Goal: Information Seeking & Learning: Compare options

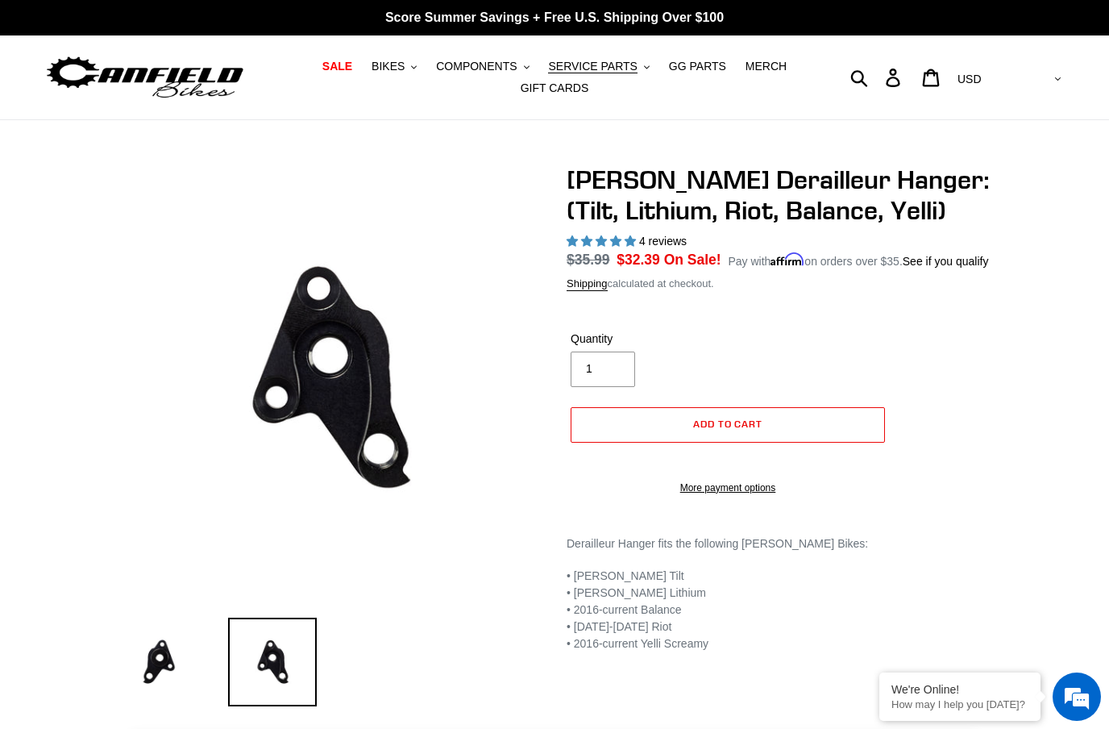
select select "highest-rating"
click at [417, 67] on icon "button" at bounding box center [414, 66] width 6 height 3
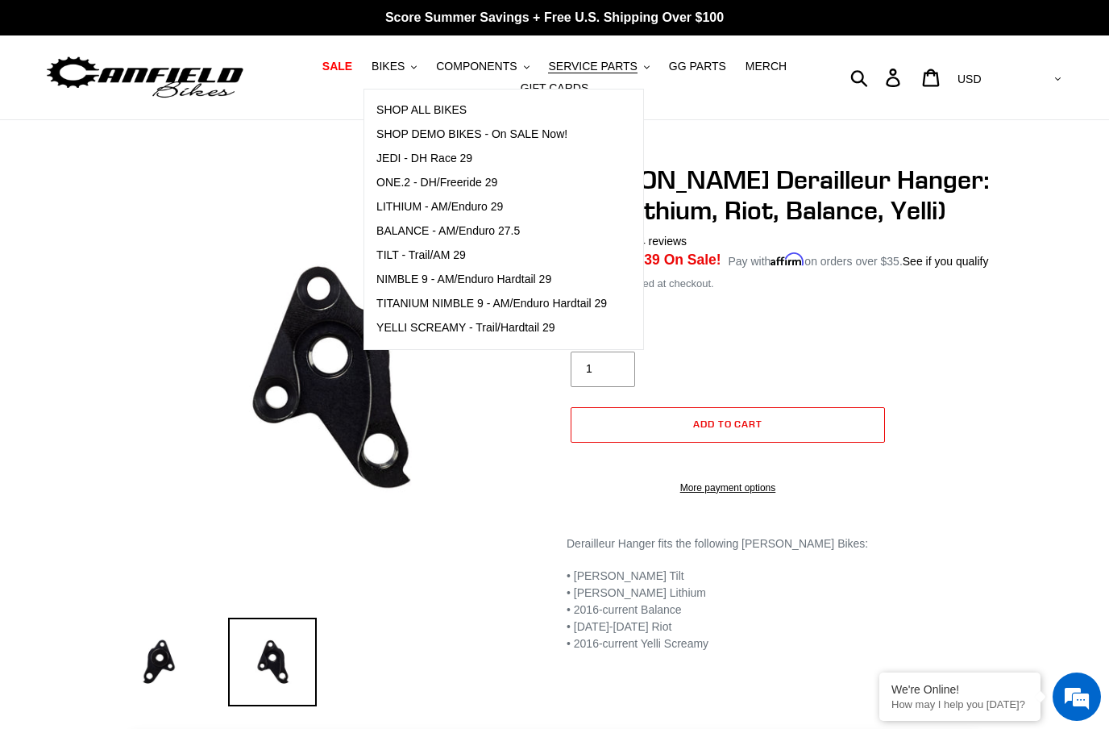
click at [458, 254] on span "TILT - Trail/AM 29" at bounding box center [420, 255] width 89 height 14
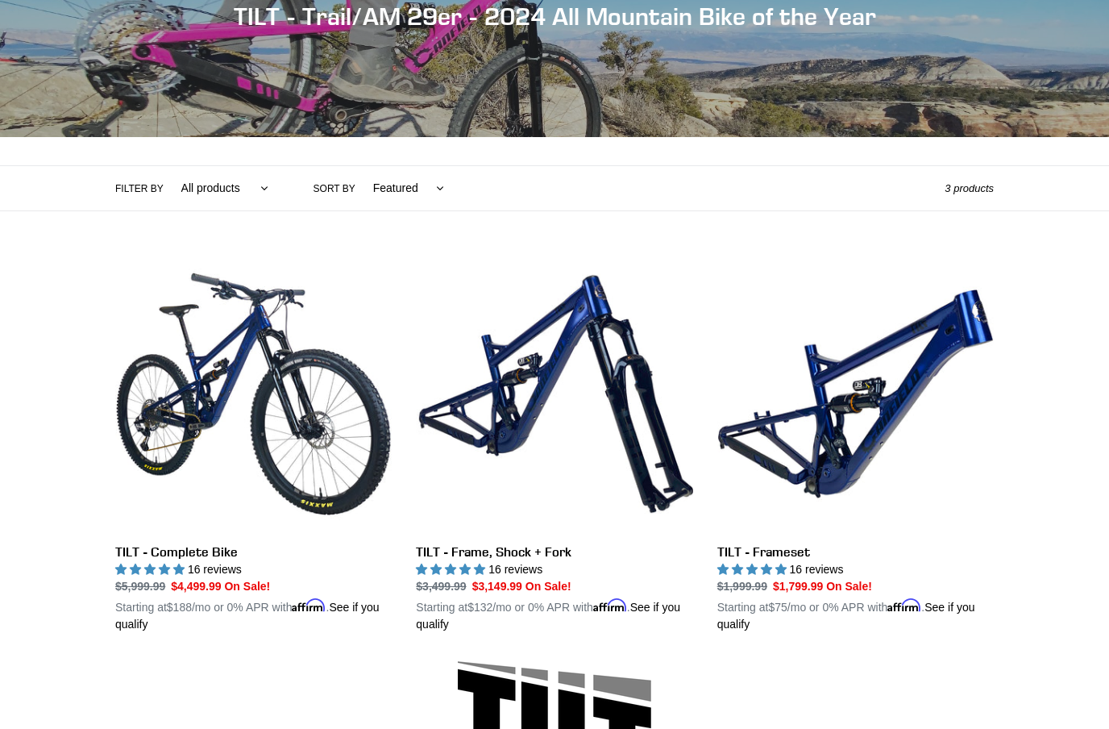
scroll to position [265, 0]
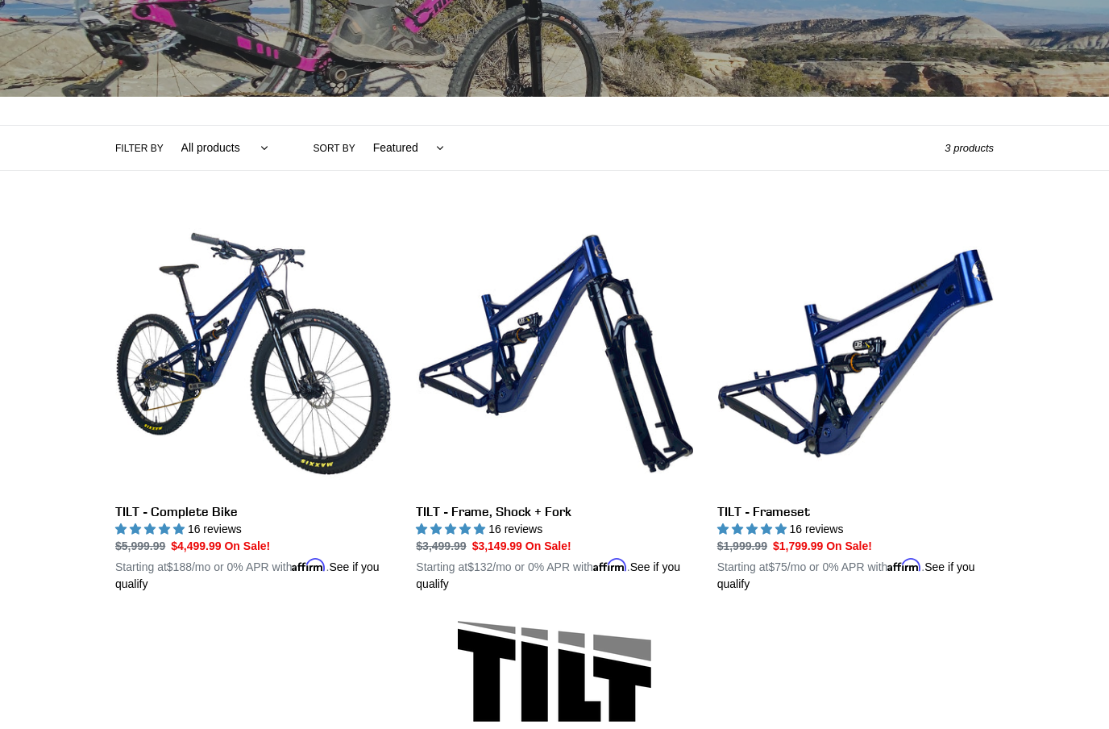
click at [260, 317] on link "TILT - Complete Bike" at bounding box center [253, 403] width 277 height 377
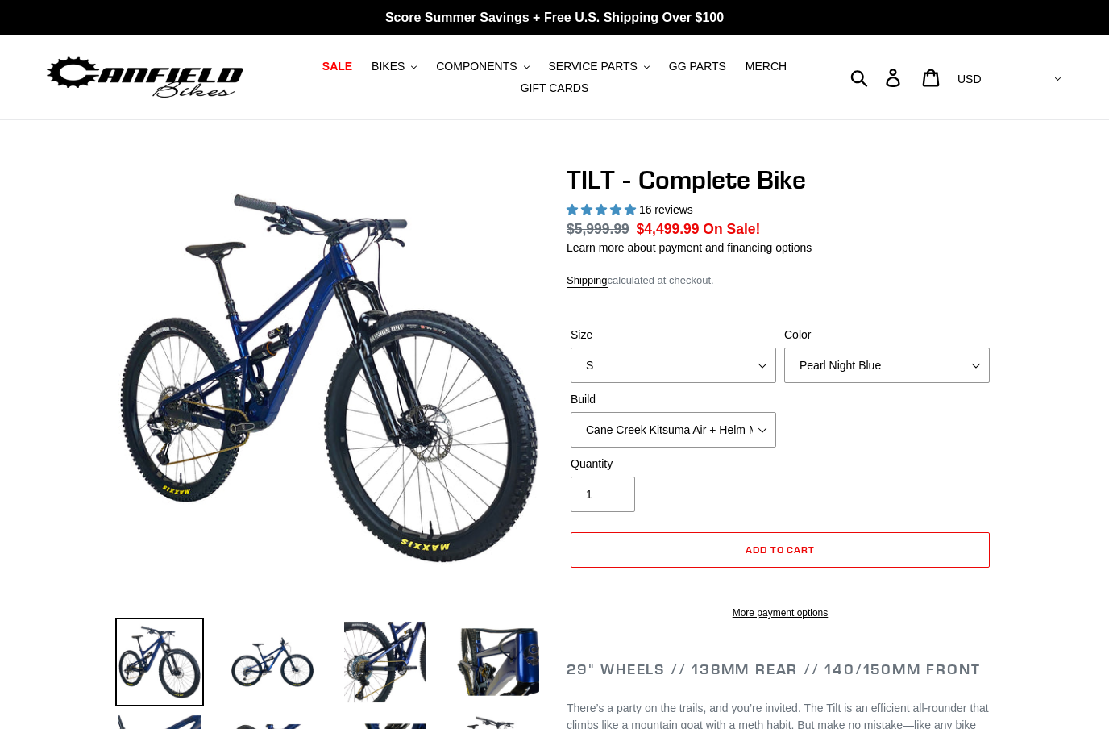
scroll to position [39, 0]
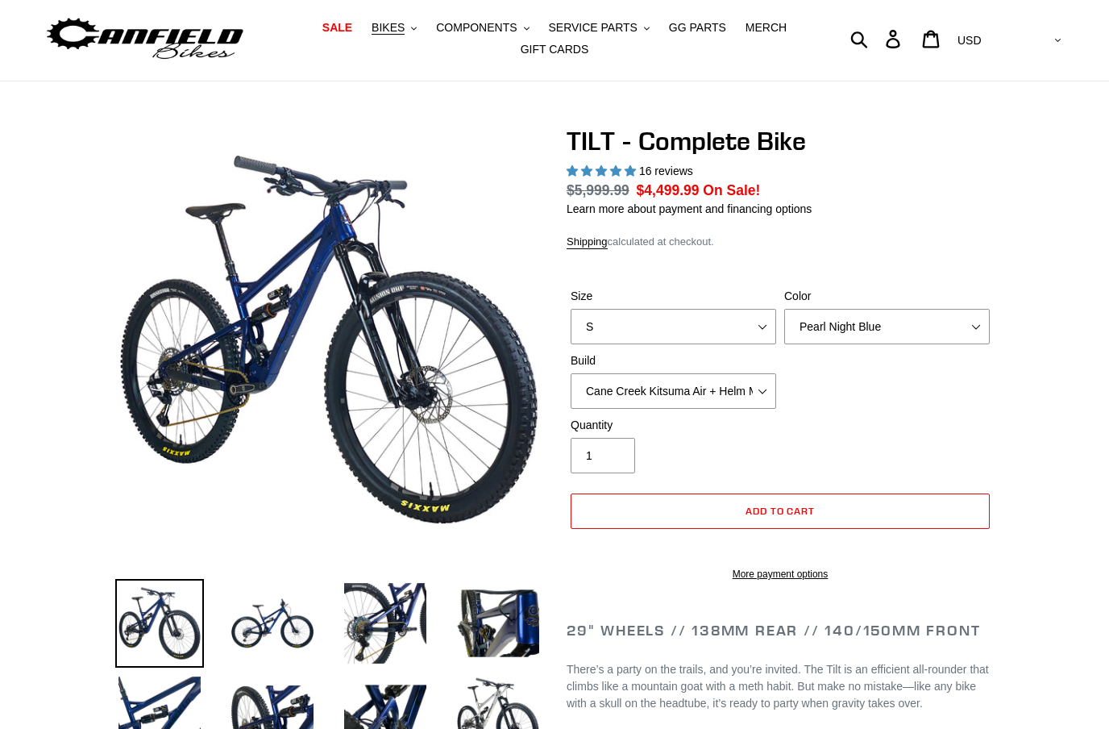
select select "highest-rating"
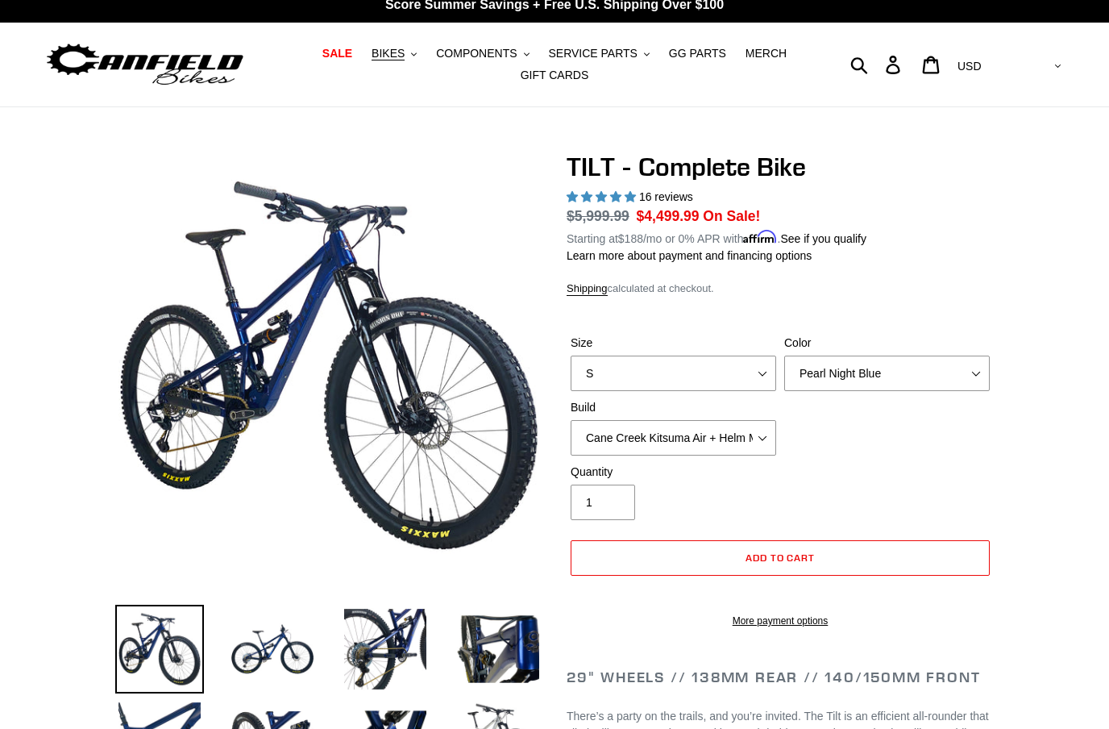
scroll to position [0, 0]
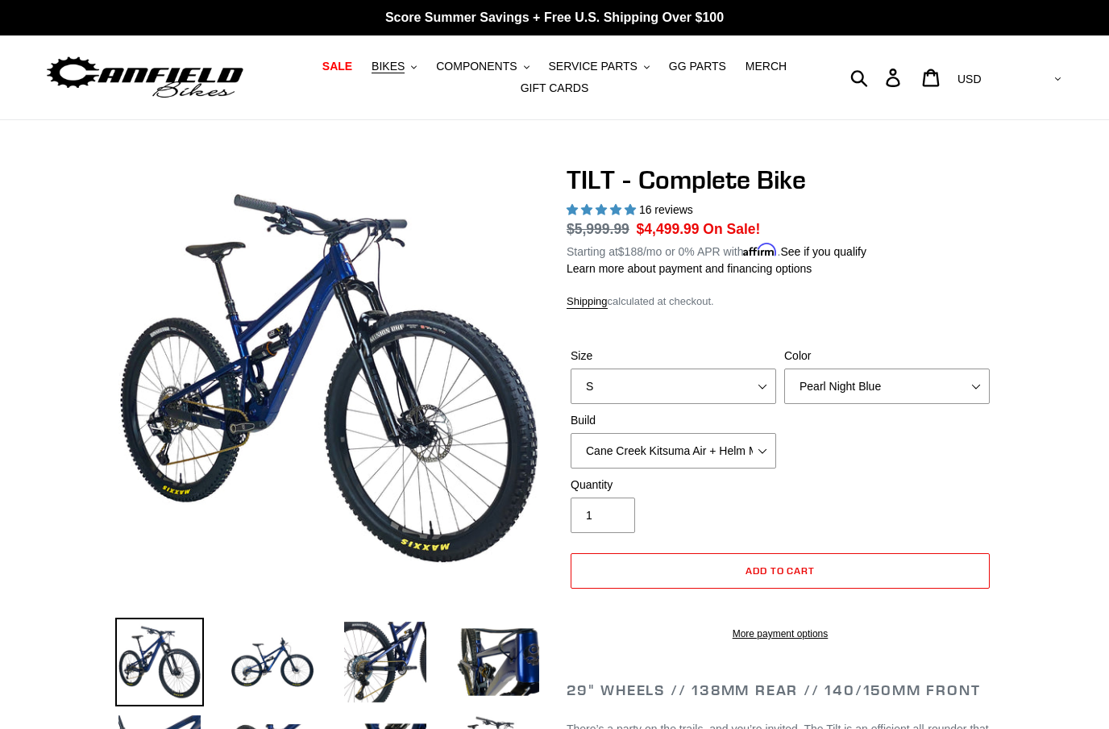
click at [402, 73] on span "BIKES" at bounding box center [388, 67] width 33 height 14
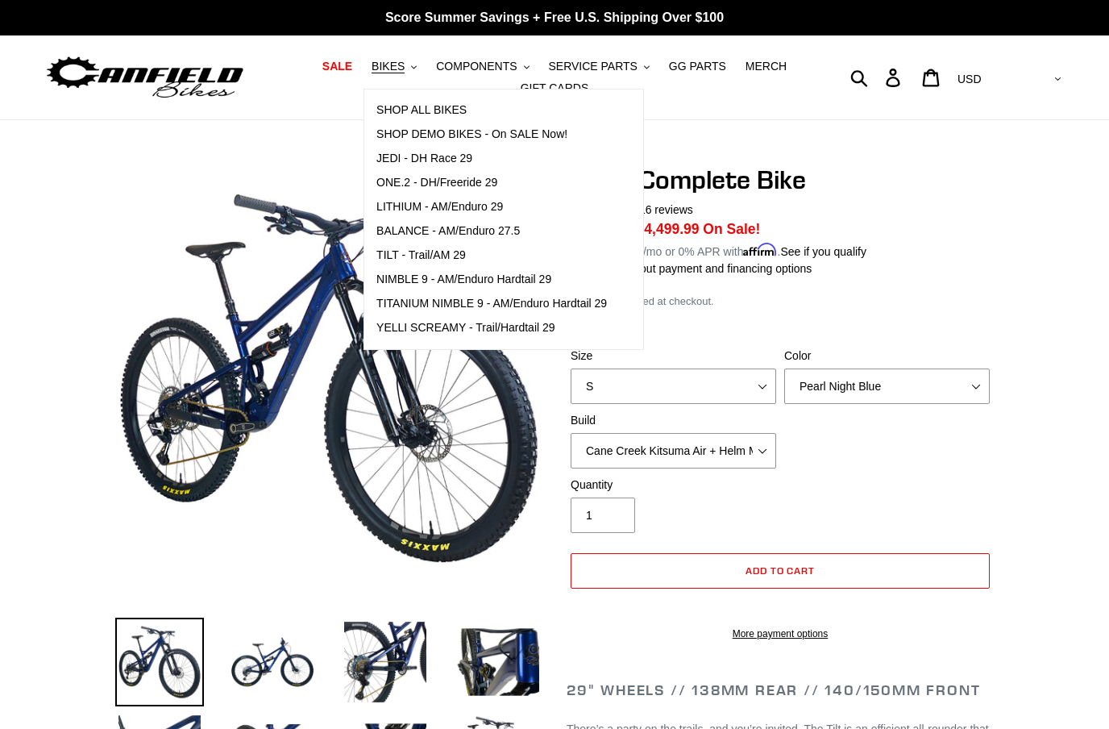
click at [408, 278] on span "NIMBLE 9 - AM/Enduro Hardtail 29" at bounding box center [463, 279] width 175 height 14
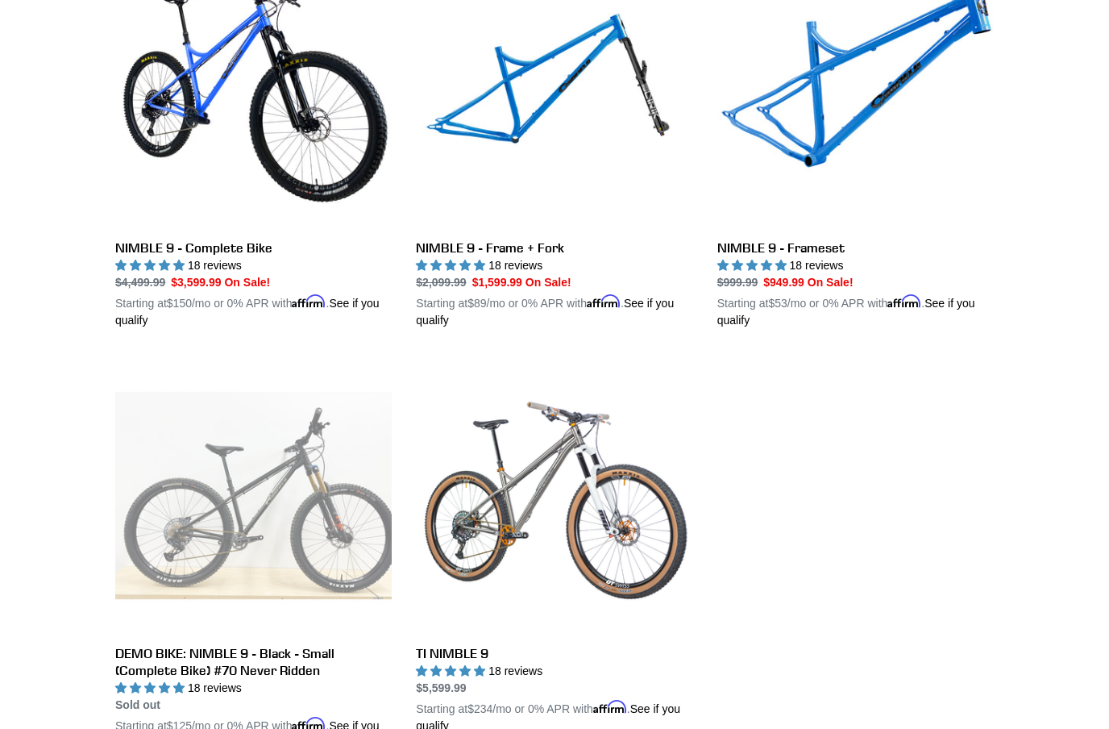
scroll to position [505, 0]
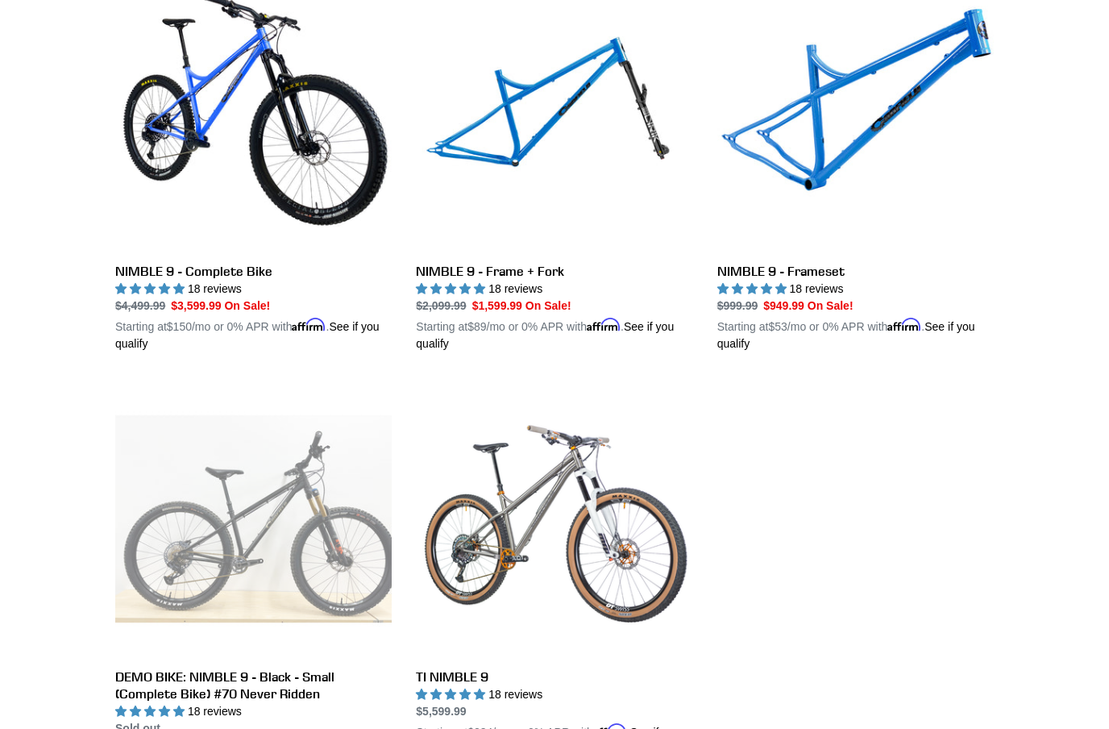
click at [147, 273] on link "NIMBLE 9 - Complete Bike" at bounding box center [253, 163] width 277 height 377
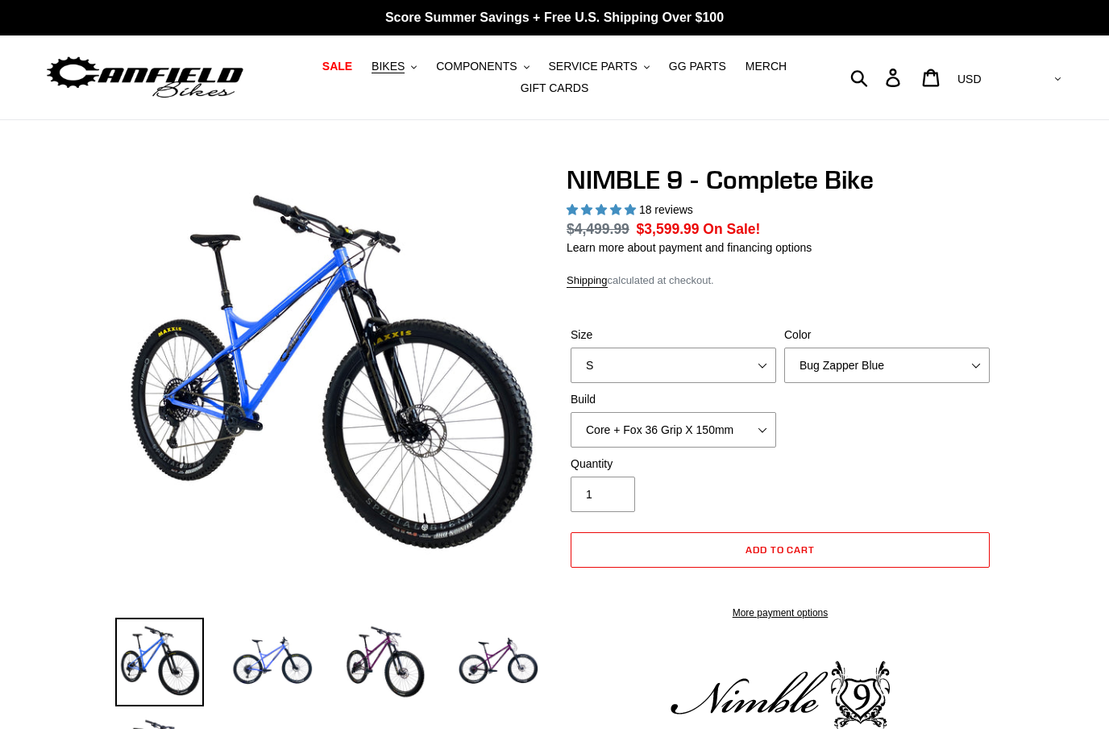
select select "highest-rating"
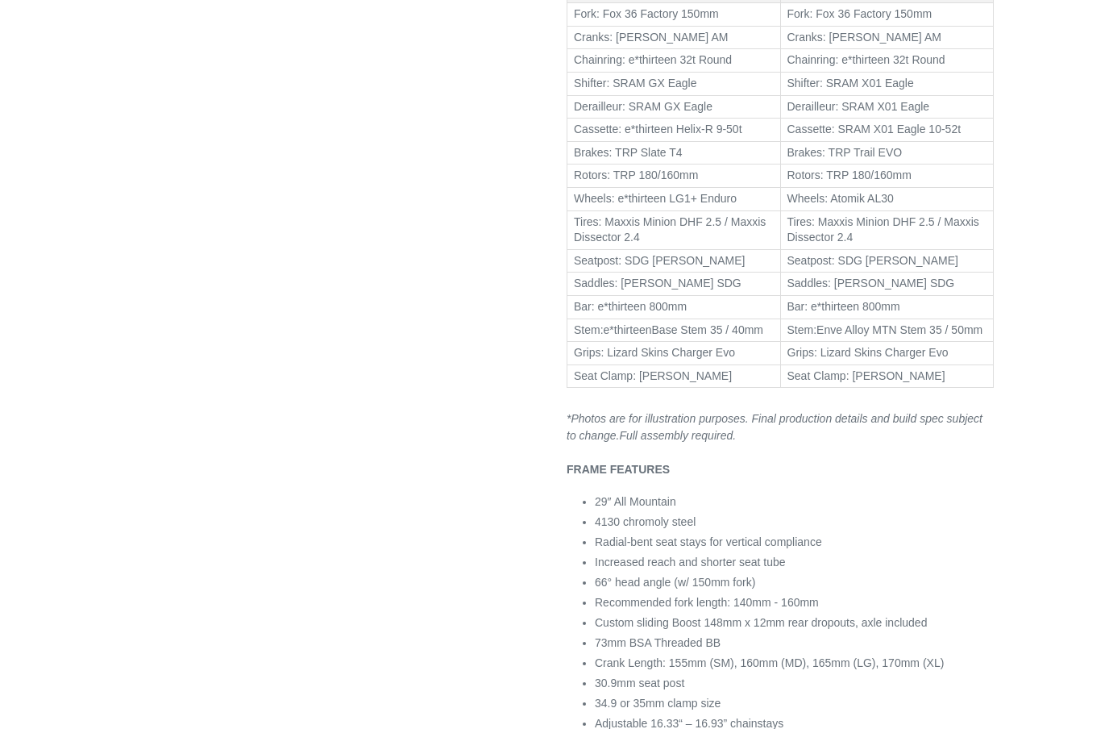
scroll to position [1085, 0]
